Goal: Answer question/provide support: Share knowledge or assist other users

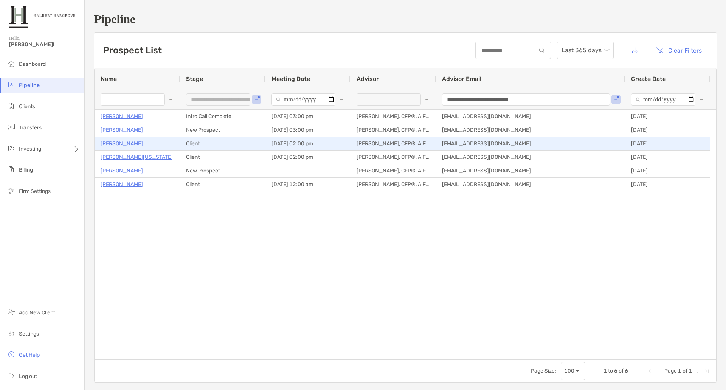
click at [119, 142] on p "[PERSON_NAME]" at bounding box center [122, 143] width 42 height 9
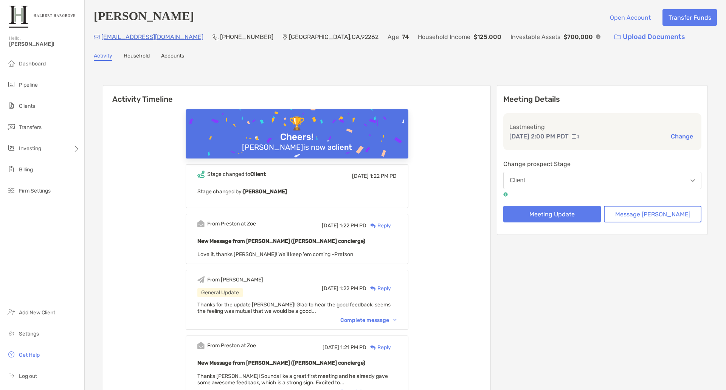
click at [557, 179] on button "Client" at bounding box center [602, 180] width 198 height 17
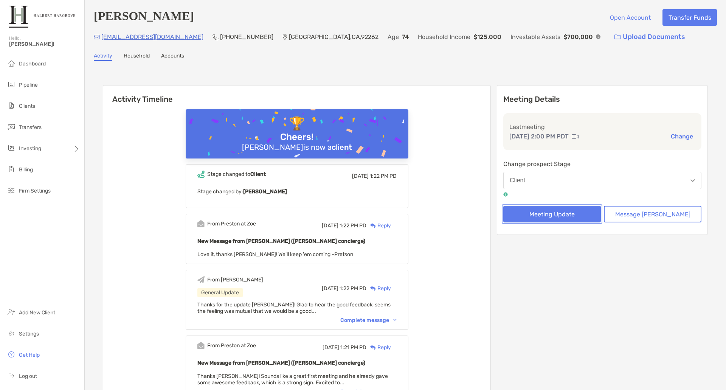
click at [570, 222] on button "Meeting Update" at bounding box center [552, 214] width 98 height 17
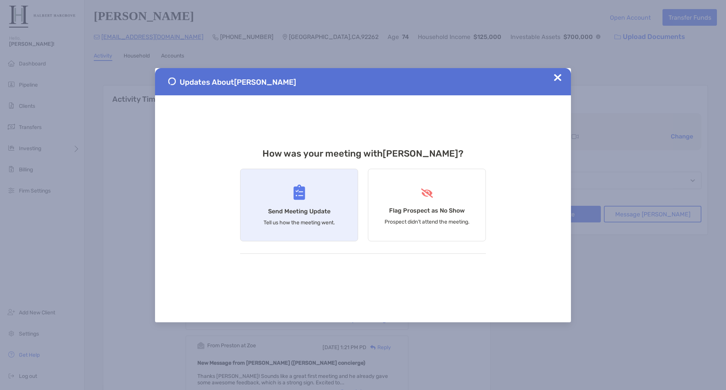
click at [302, 201] on div "Send Meeting Update Tell us how the meeting went." at bounding box center [299, 205] width 118 height 73
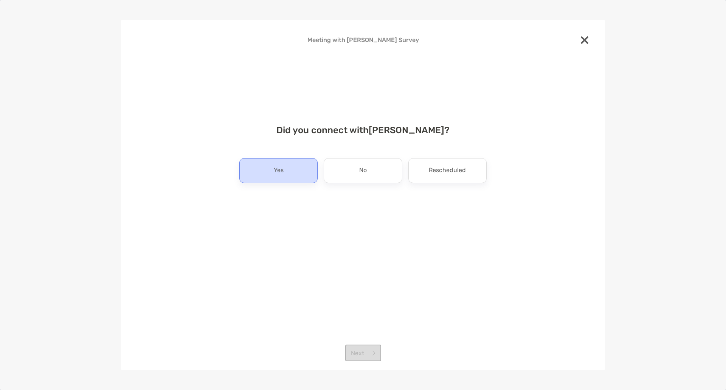
click at [292, 174] on div "Yes" at bounding box center [278, 170] width 78 height 25
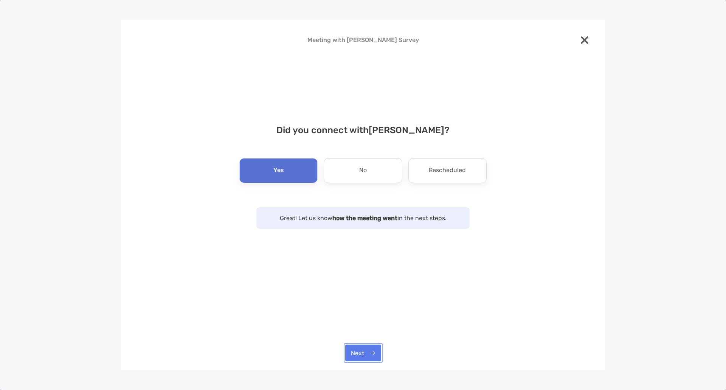
click at [364, 350] on button "Next" at bounding box center [363, 352] width 36 height 17
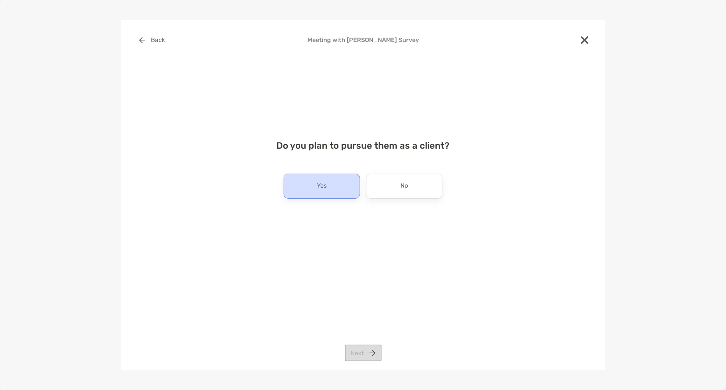
click at [307, 188] on div "Yes" at bounding box center [322, 186] width 76 height 25
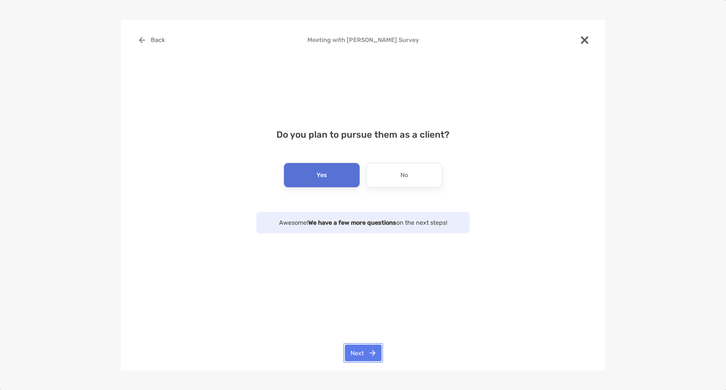
drag, startPoint x: 364, startPoint y: 354, endPoint x: 373, endPoint y: 299, distance: 55.5
click at [364, 353] on button "Next" at bounding box center [363, 352] width 37 height 17
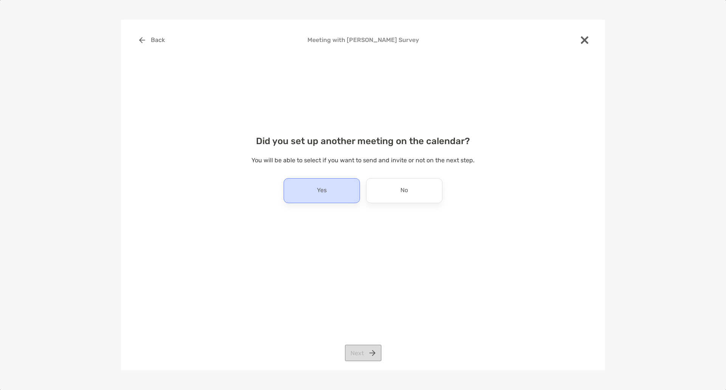
click at [317, 191] on p "Yes" at bounding box center [322, 190] width 10 height 12
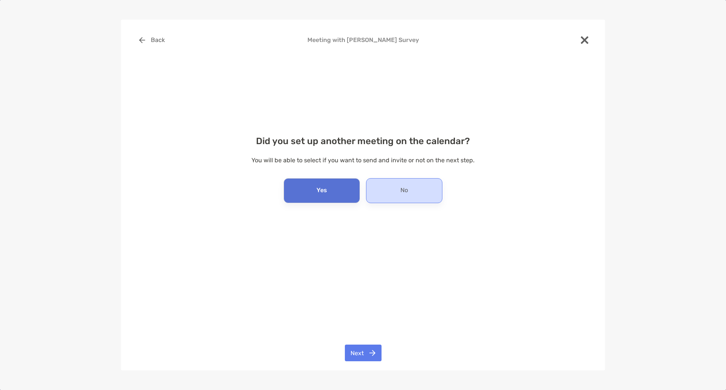
click at [414, 199] on div "No" at bounding box center [404, 190] width 76 height 25
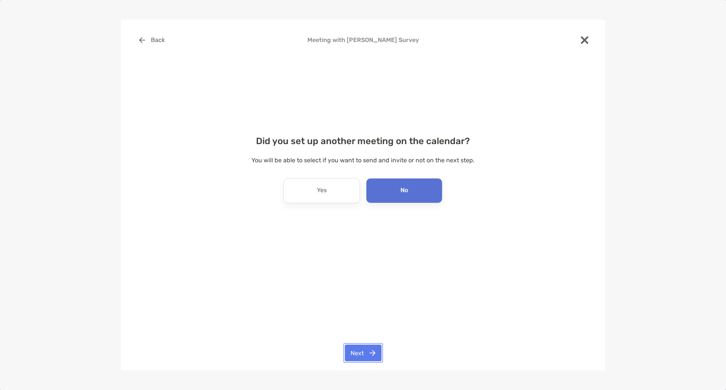
drag, startPoint x: 372, startPoint y: 353, endPoint x: 370, endPoint y: 342, distance: 10.7
click at [371, 352] on button "Next" at bounding box center [363, 352] width 37 height 17
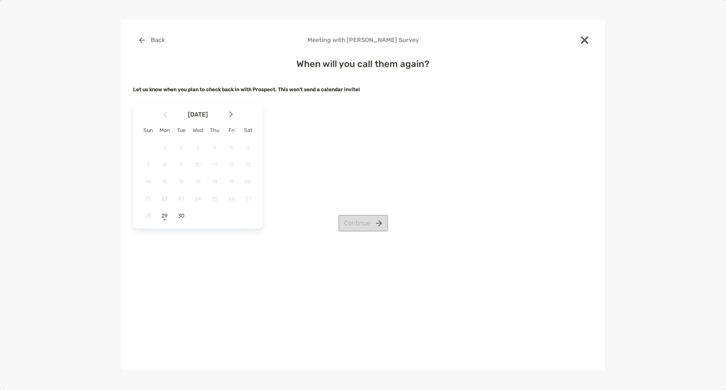
click at [232, 113] on img at bounding box center [231, 114] width 4 height 6
click at [165, 163] on span "6" at bounding box center [164, 164] width 13 height 6
click at [360, 219] on button "Continue" at bounding box center [363, 223] width 50 height 17
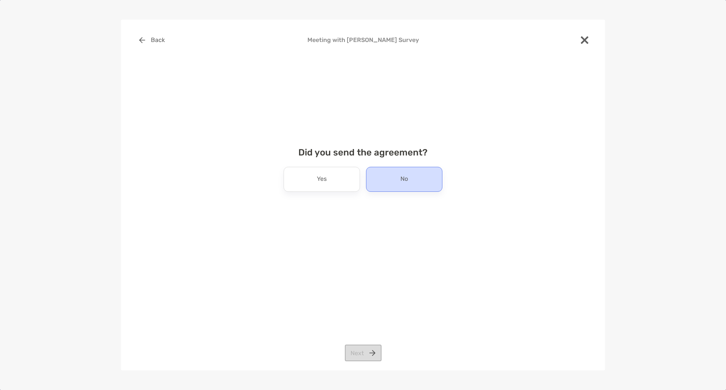
click at [417, 181] on div "No" at bounding box center [404, 179] width 76 height 25
click at [367, 349] on button "Next" at bounding box center [363, 352] width 37 height 17
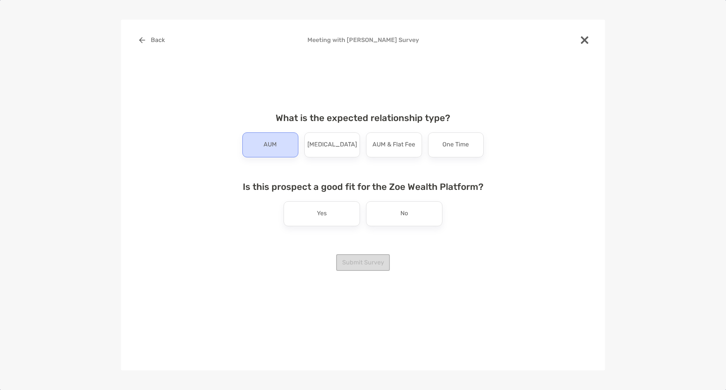
click at [262, 143] on div "AUM" at bounding box center [270, 144] width 56 height 25
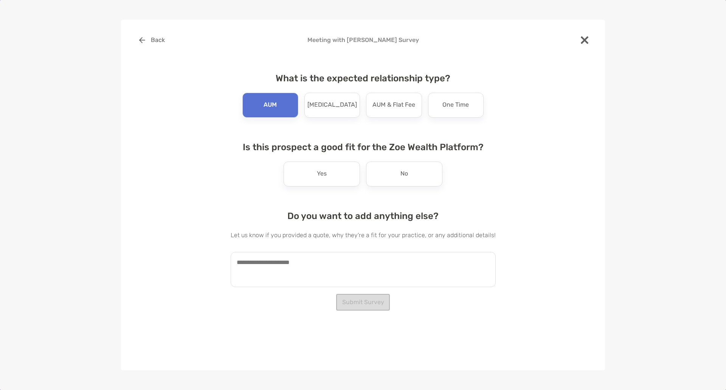
click at [424, 177] on div "No" at bounding box center [404, 173] width 76 height 25
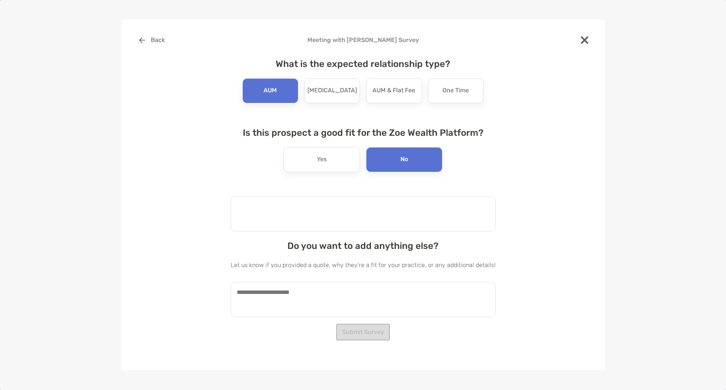
click at [328, 231] on textarea at bounding box center [363, 213] width 265 height 35
type textarea "**********"
click at [197, 201] on div "**********" at bounding box center [363, 176] width 460 height 288
click at [342, 295] on textarea at bounding box center [363, 299] width 265 height 35
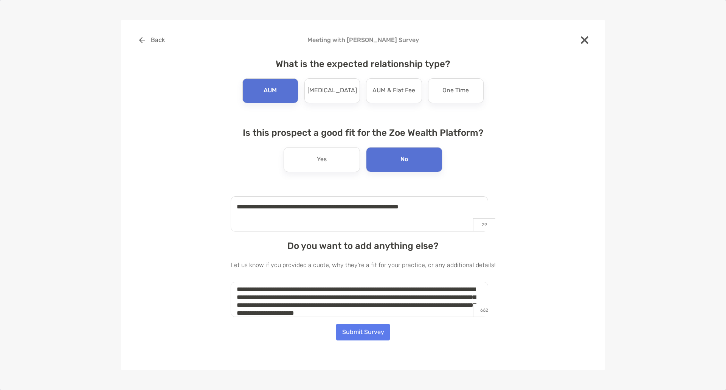
scroll to position [11, 0]
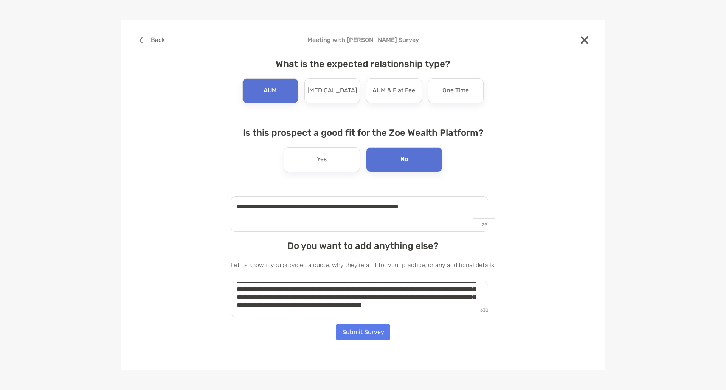
type textarea "**********"
click at [378, 334] on button "Submit Survey" at bounding box center [363, 332] width 54 height 17
